Goal: Task Accomplishment & Management: Manage account settings

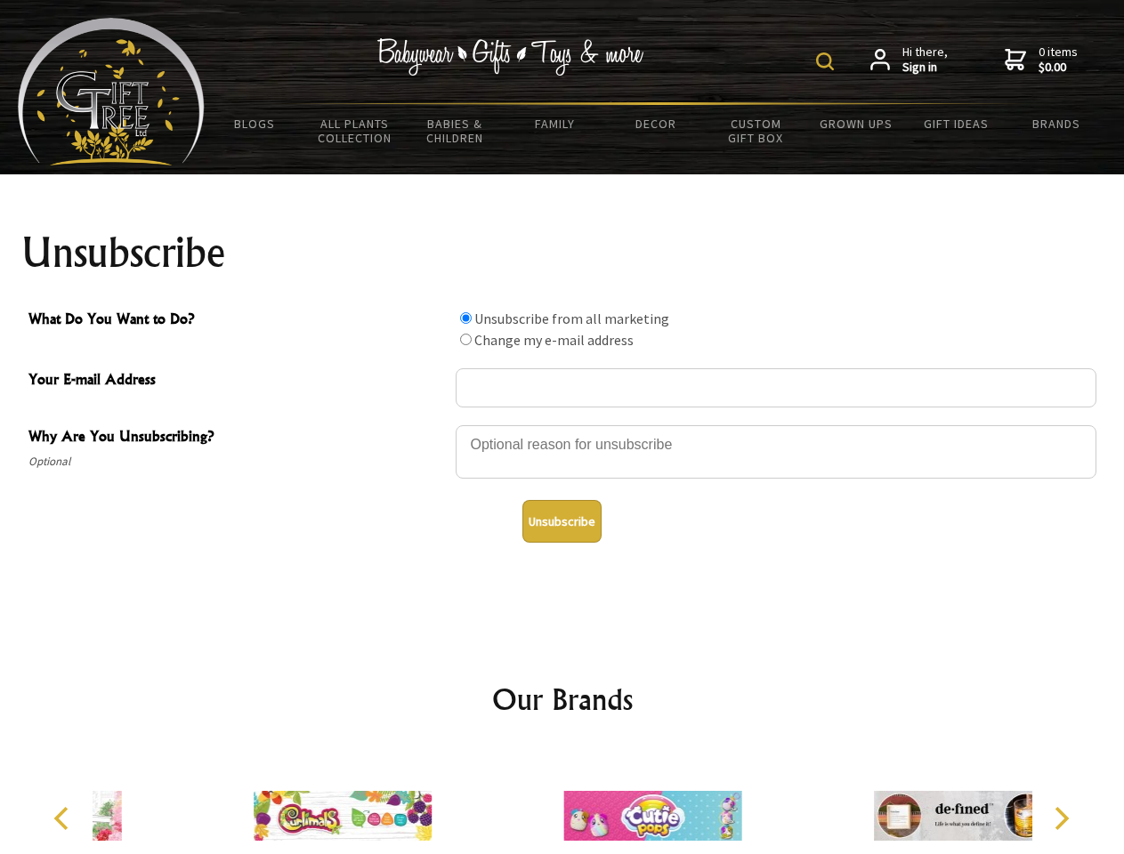
click at [828, 61] on img at bounding box center [825, 62] width 18 height 18
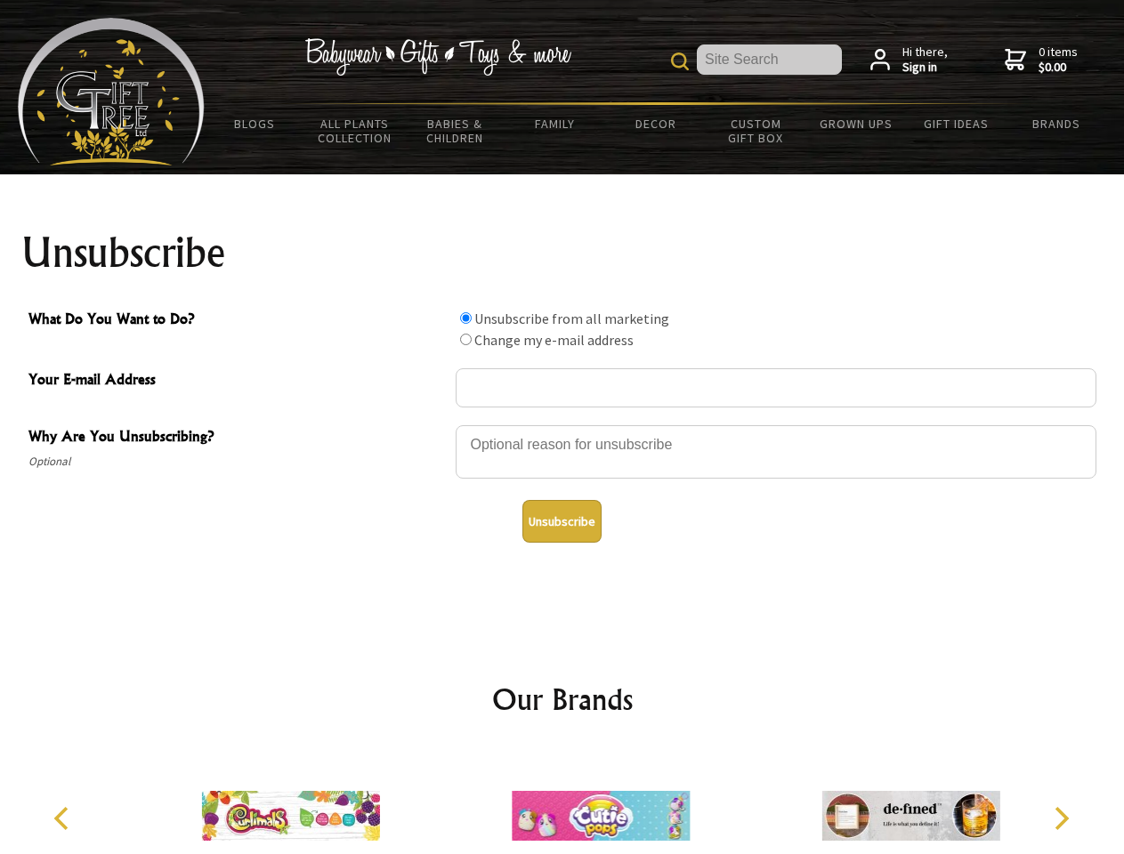
click at [563, 425] on div at bounding box center [776, 455] width 641 height 62
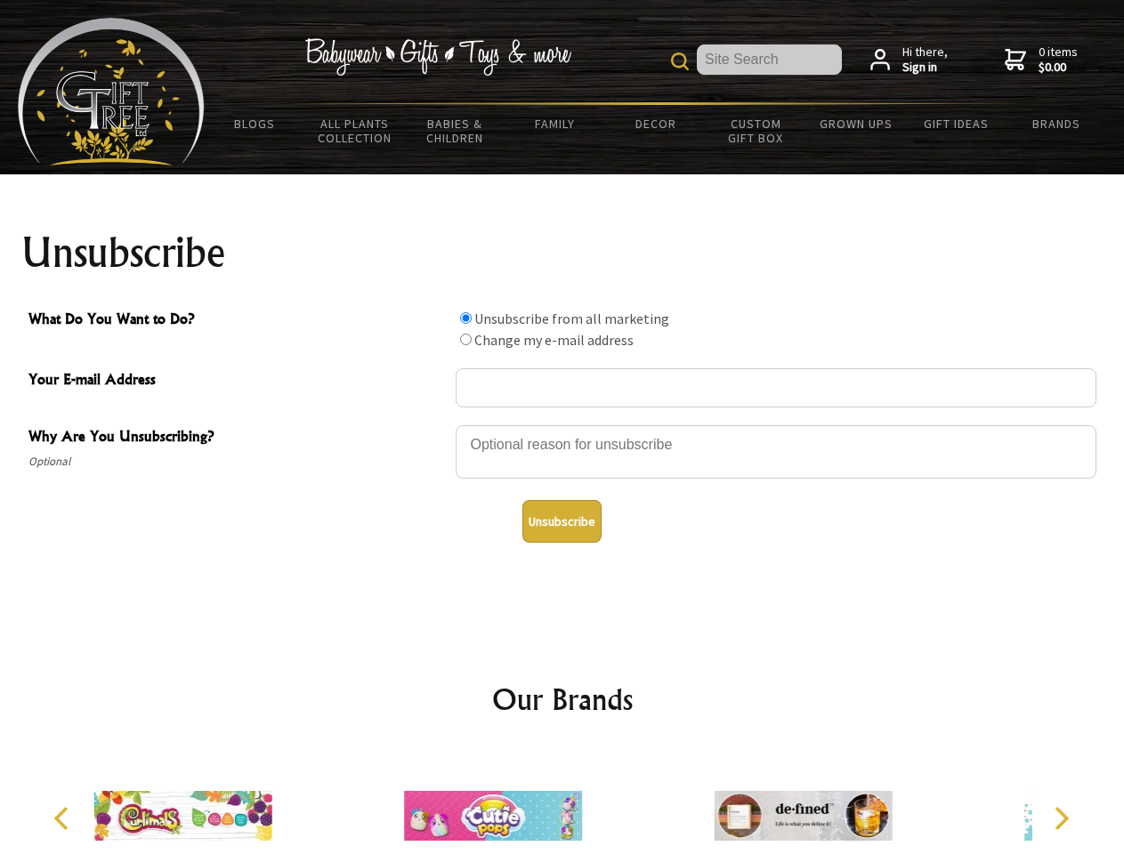
click at [465, 318] on input "What Do You Want to Do?" at bounding box center [466, 318] width 12 height 12
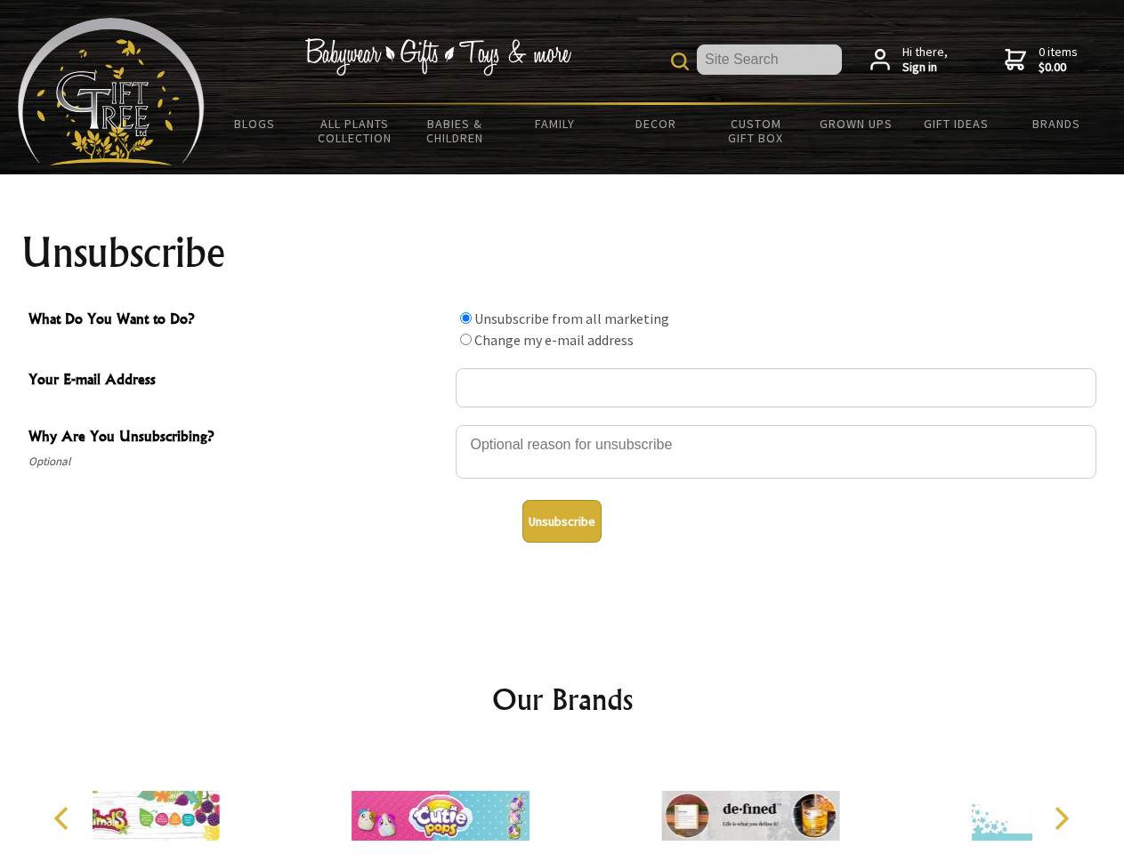
click at [465, 339] on input "What Do You Want to Do?" at bounding box center [466, 340] width 12 height 12
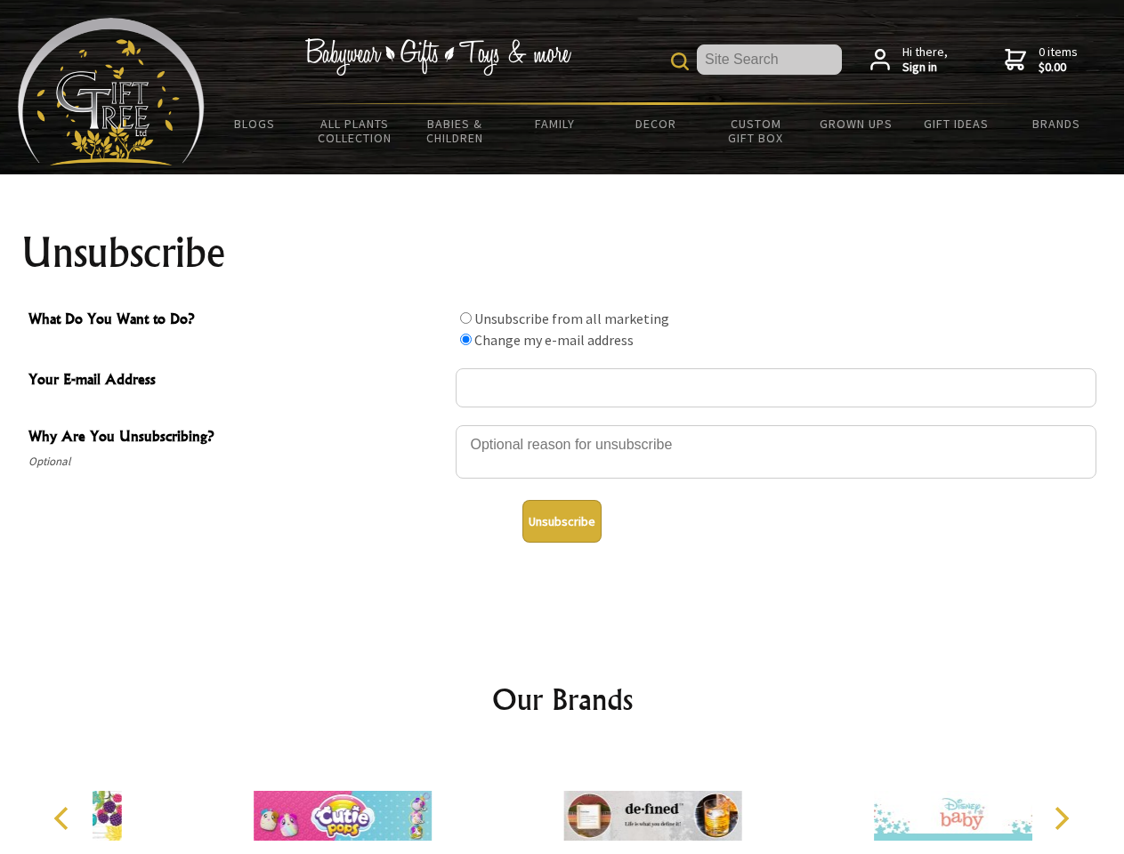
radio input "true"
click at [562, 522] on button "Unsubscribe" at bounding box center [561, 521] width 79 height 43
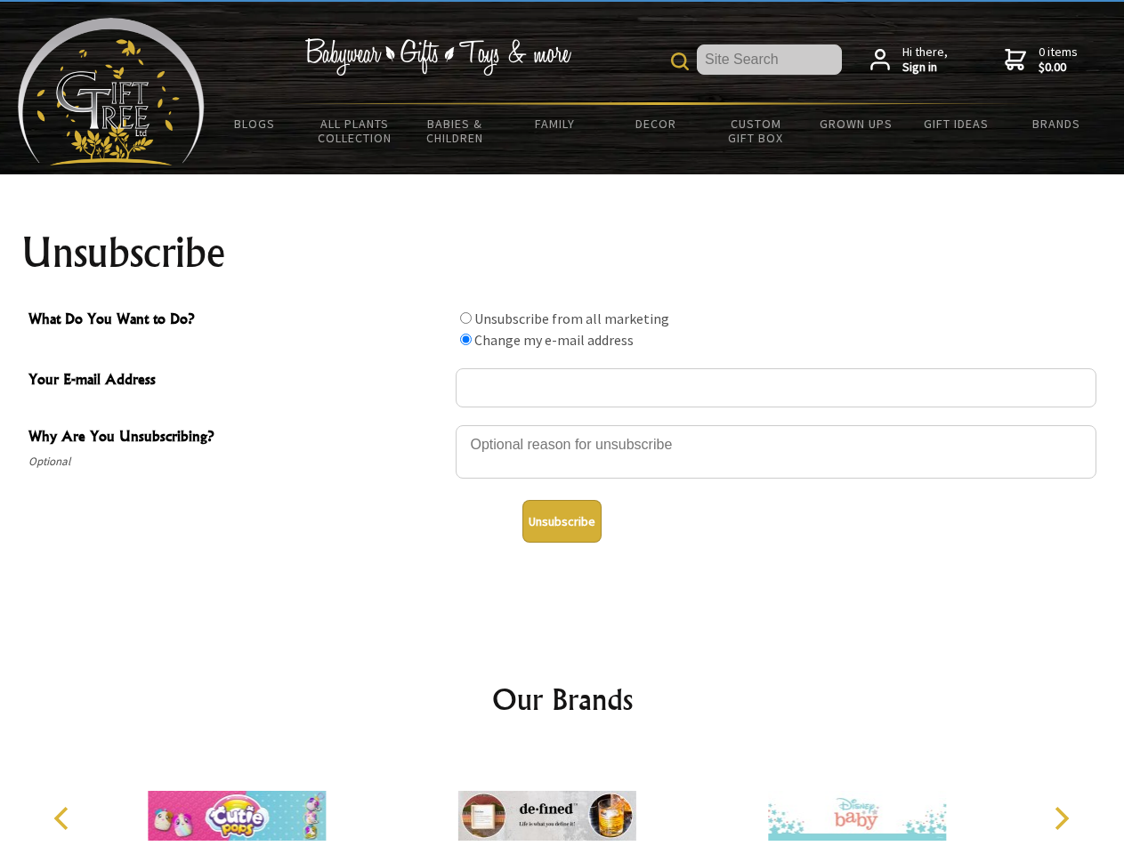
click at [563, 802] on img at bounding box center [547, 816] width 178 height 134
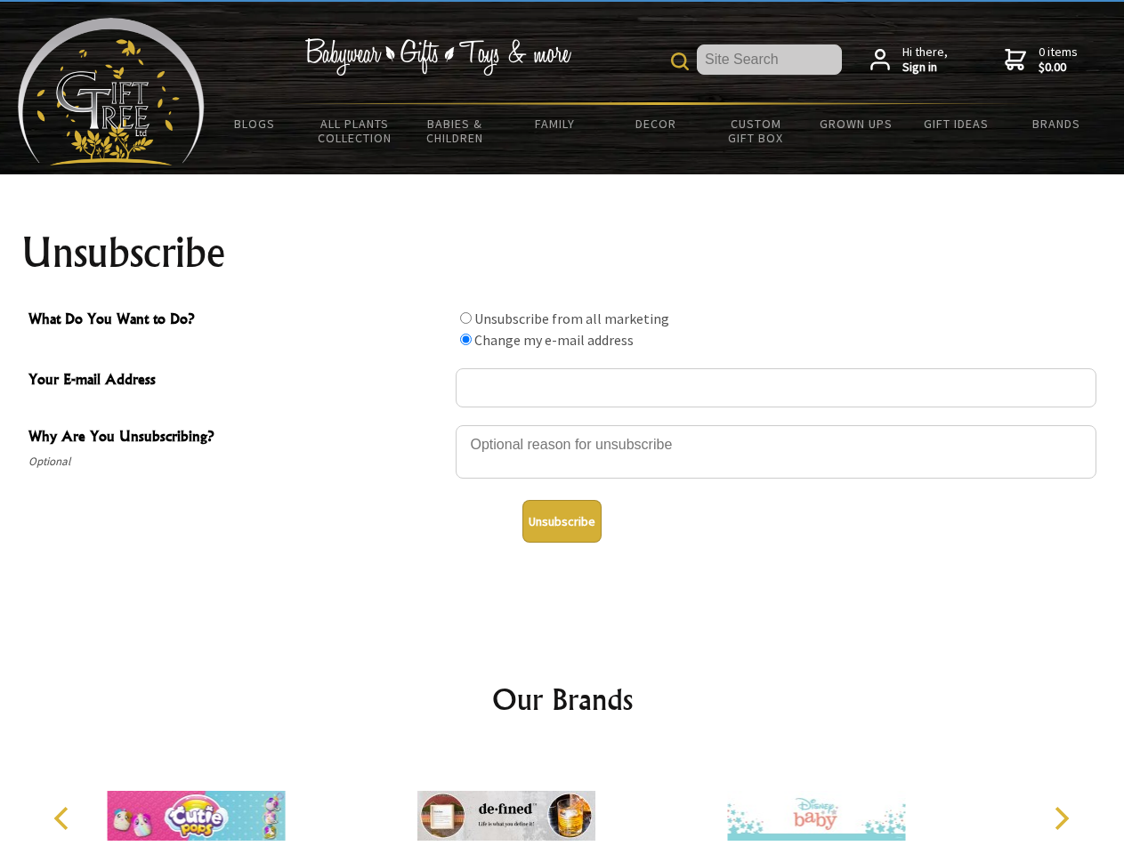
click at [64, 819] on icon "Previous" at bounding box center [63, 818] width 23 height 23
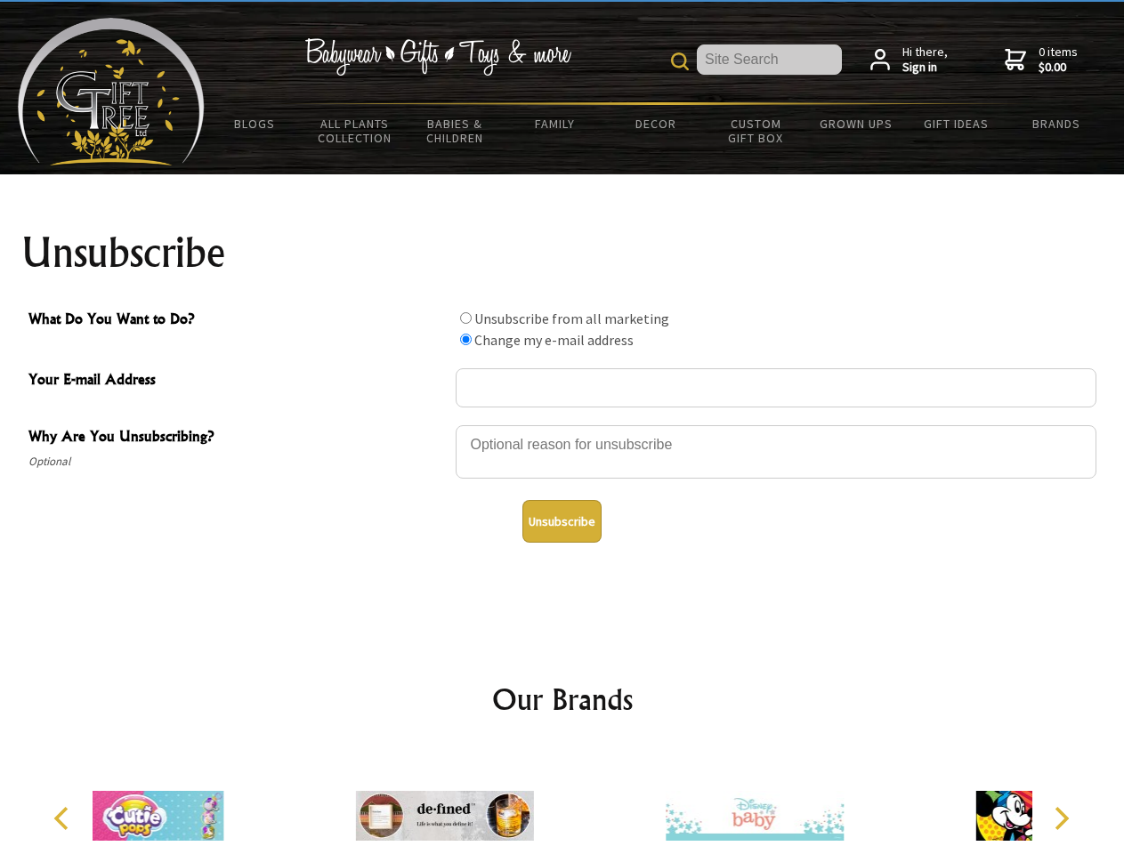
click at [1061, 819] on icon "Next" at bounding box center [1059, 818] width 23 height 23
